Goal: Task Accomplishment & Management: Use online tool/utility

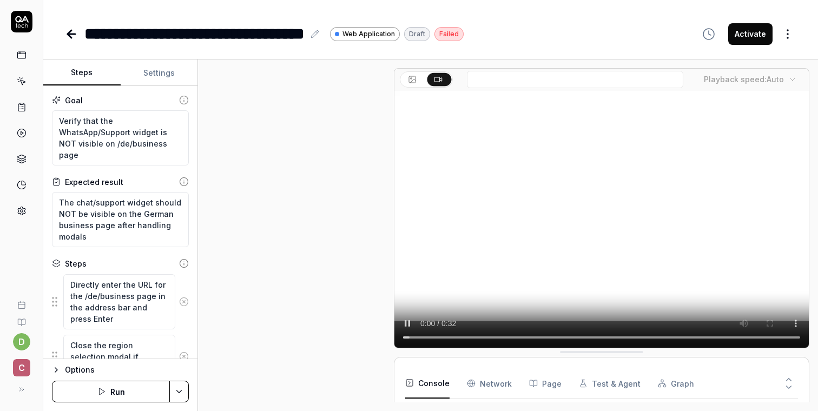
type textarea "*"
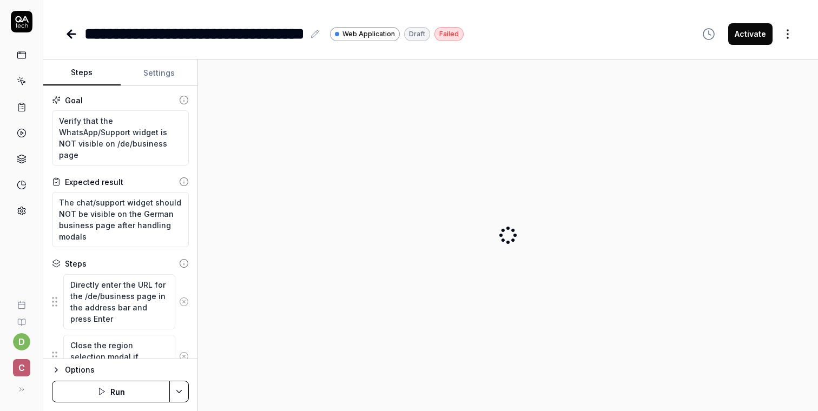
type textarea "*"
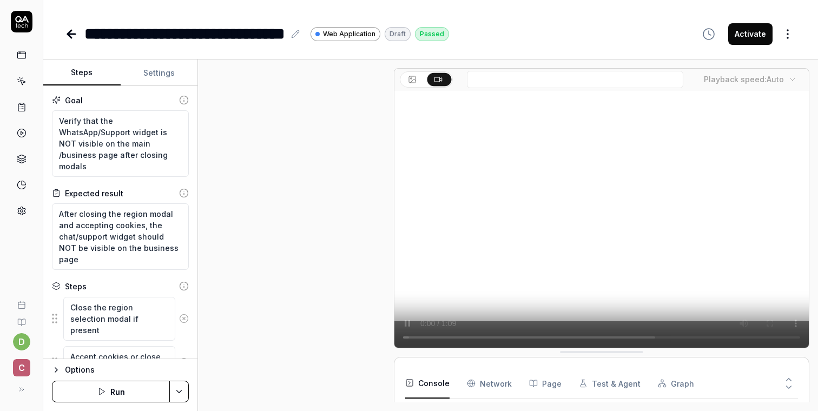
type textarea "*"
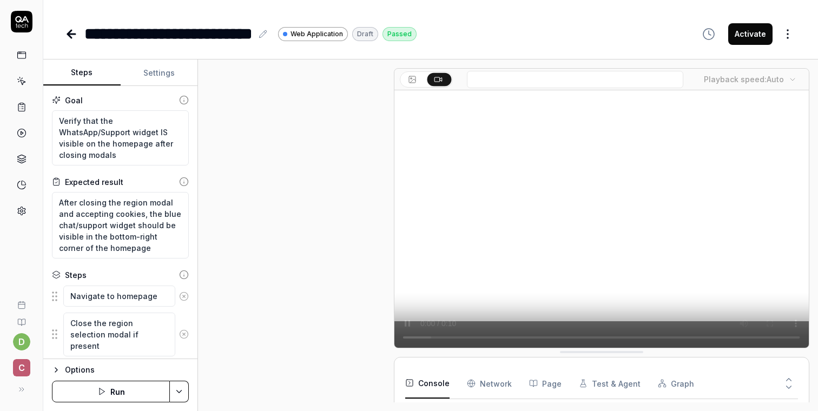
type textarea "*"
